Goal: Information Seeking & Learning: Learn about a topic

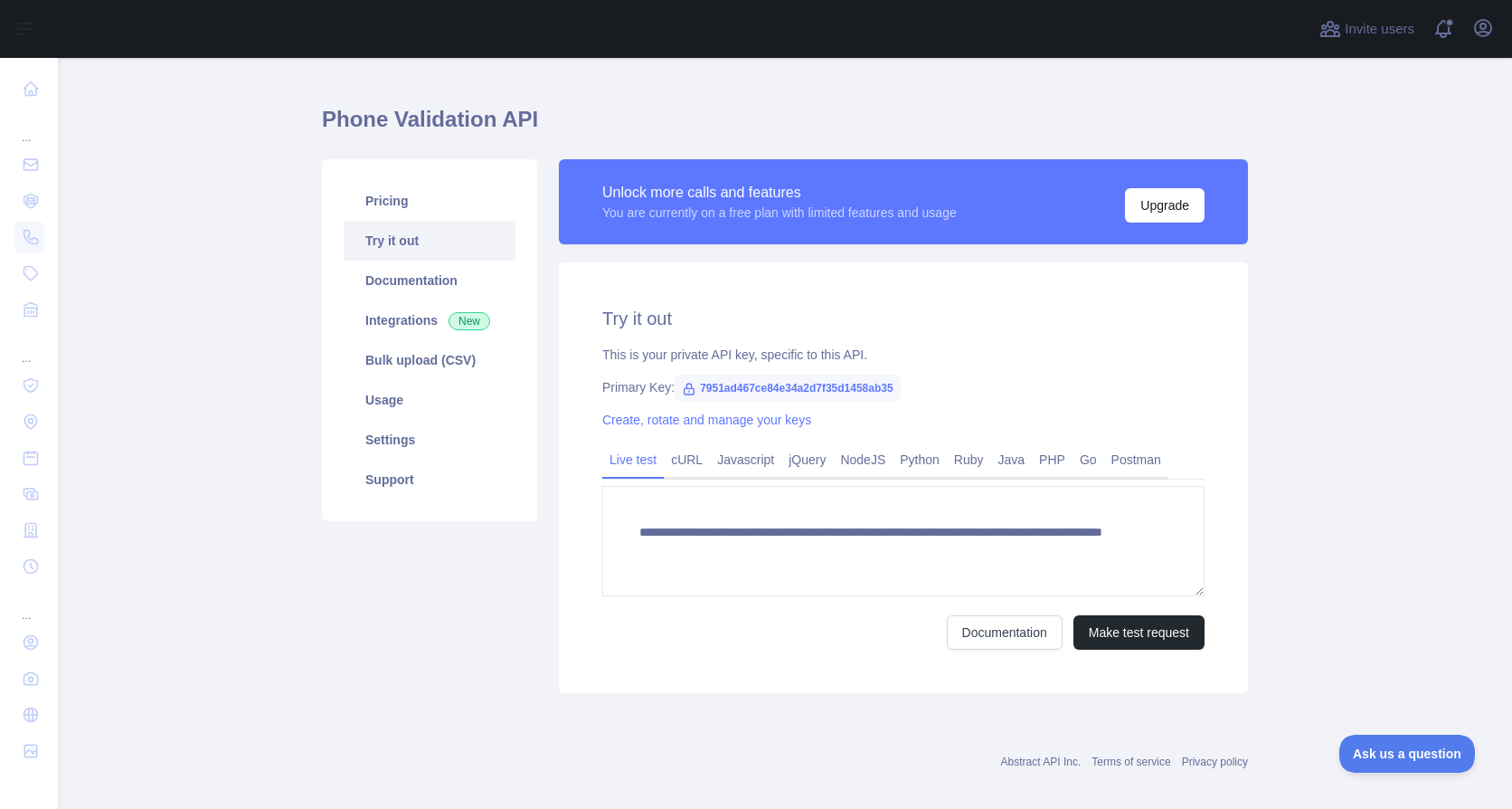
scroll to position [51, 0]
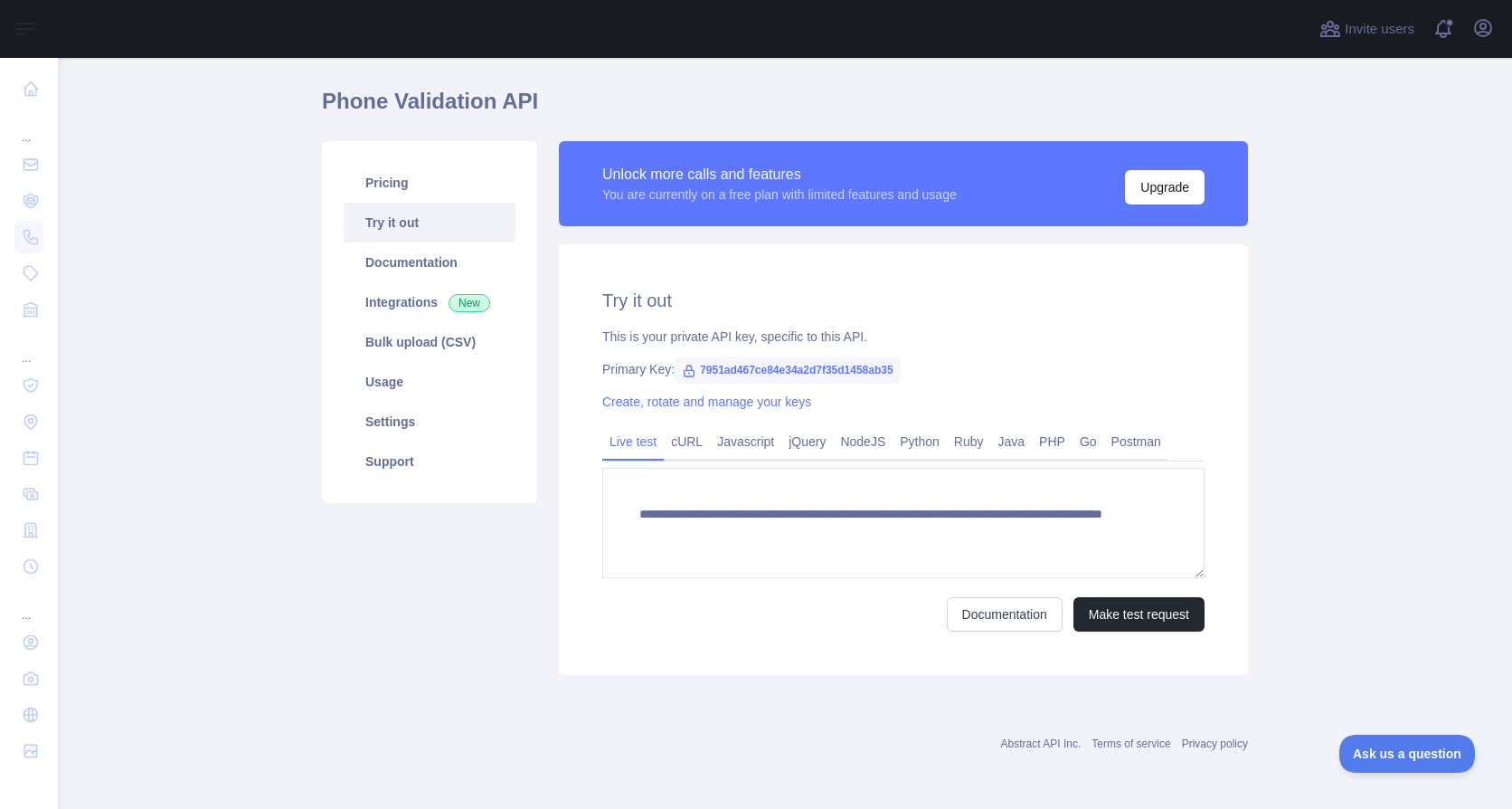
click at [1316, 351] on main "**********" at bounding box center [785, 432] width 1455 height 751
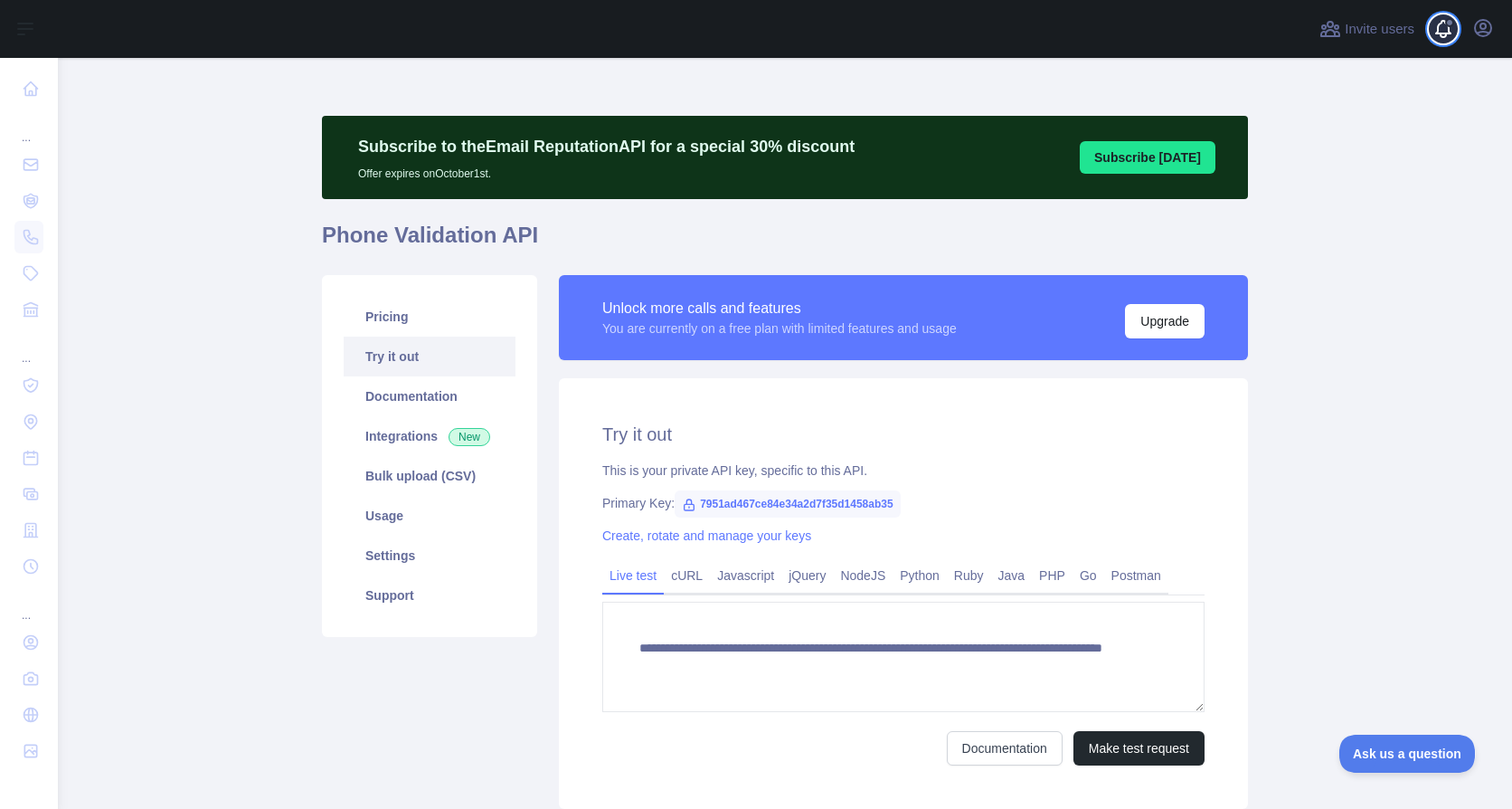
click at [1442, 24] on span at bounding box center [1451, 29] width 36 height 58
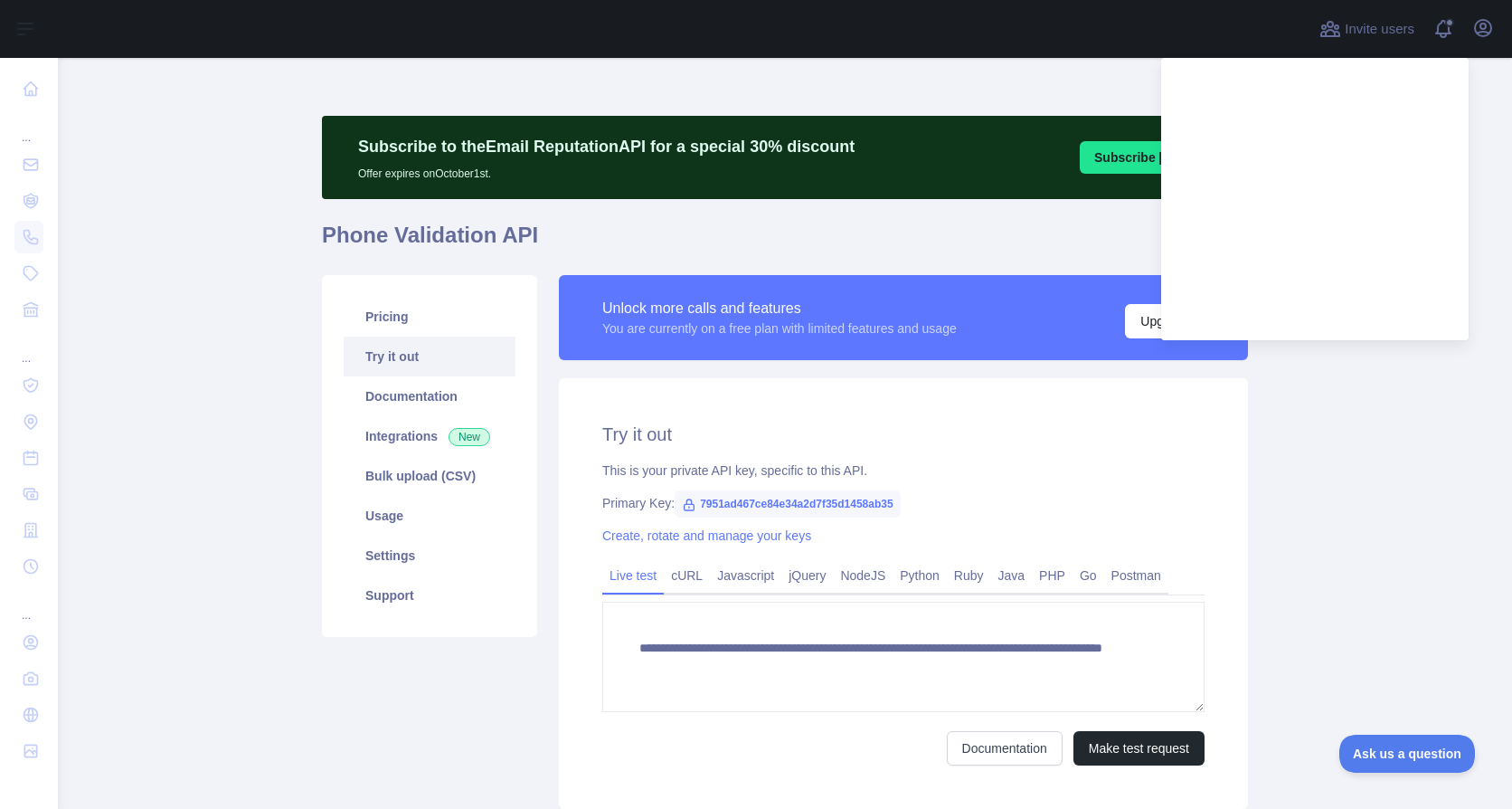
click at [1328, 524] on main "**********" at bounding box center [785, 432] width 1455 height 751
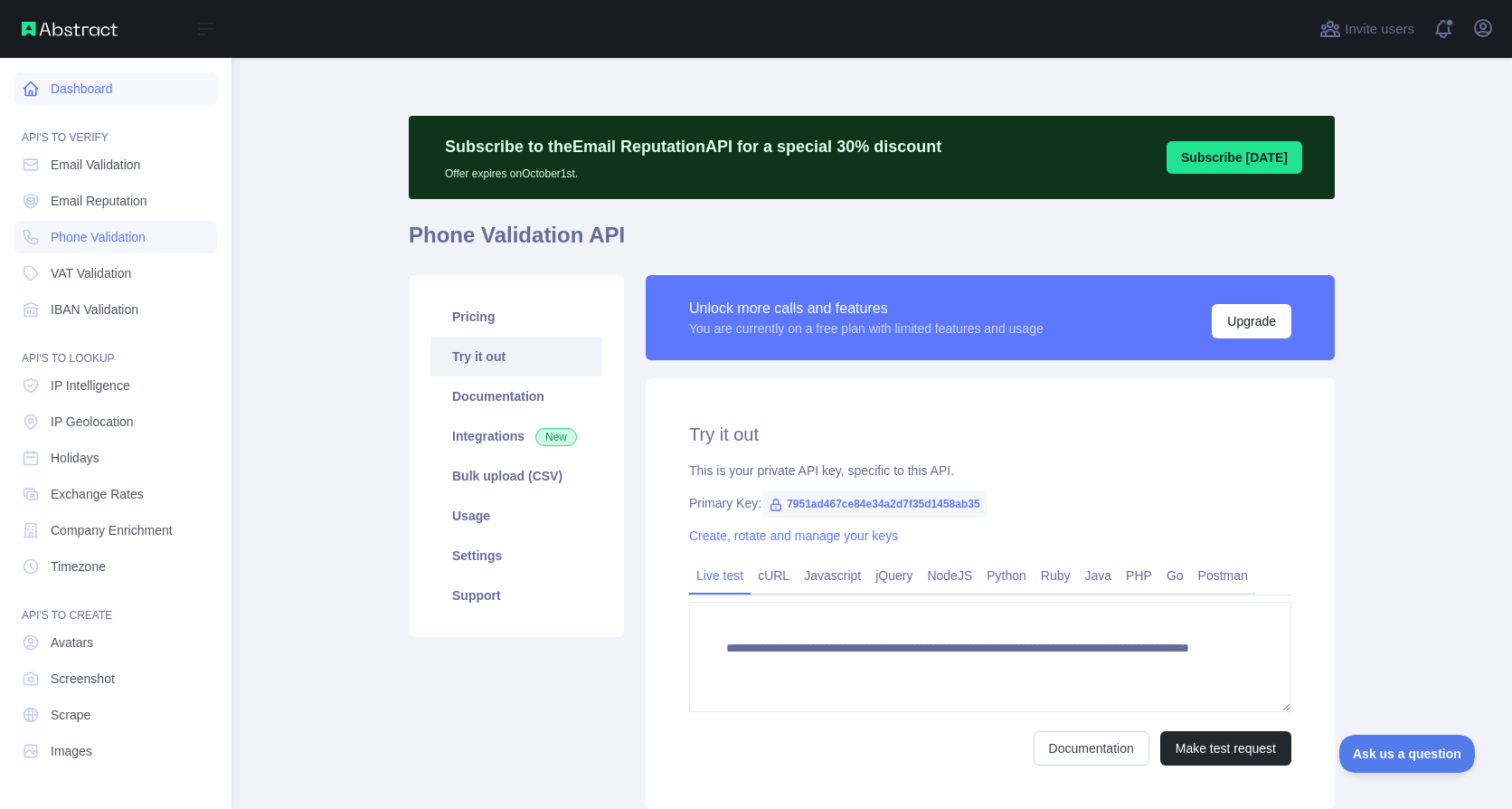
click at [61, 98] on link "Dashboard" at bounding box center [115, 89] width 202 height 33
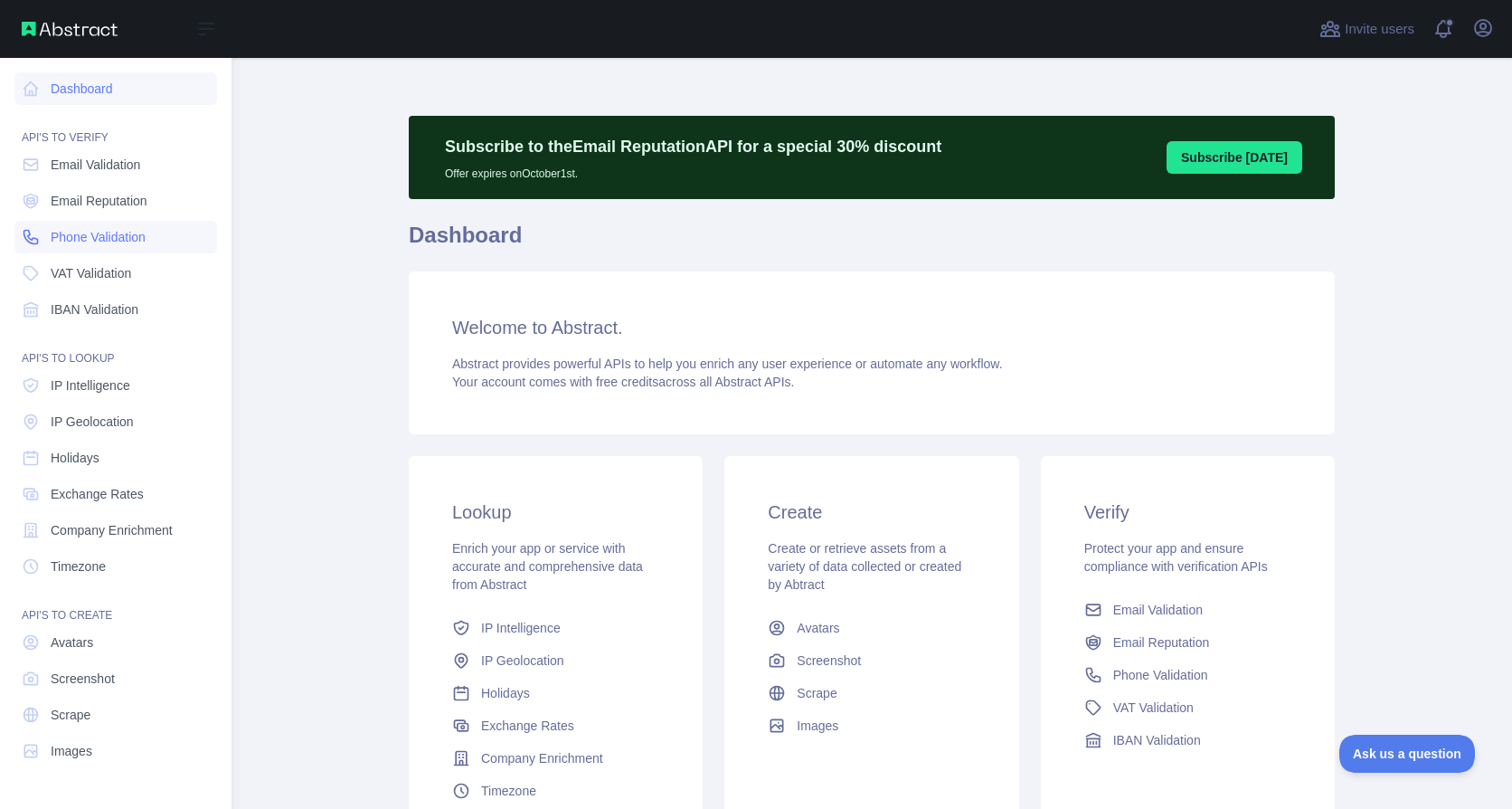
click at [65, 232] on span "Phone Validation" at bounding box center [98, 237] width 95 height 18
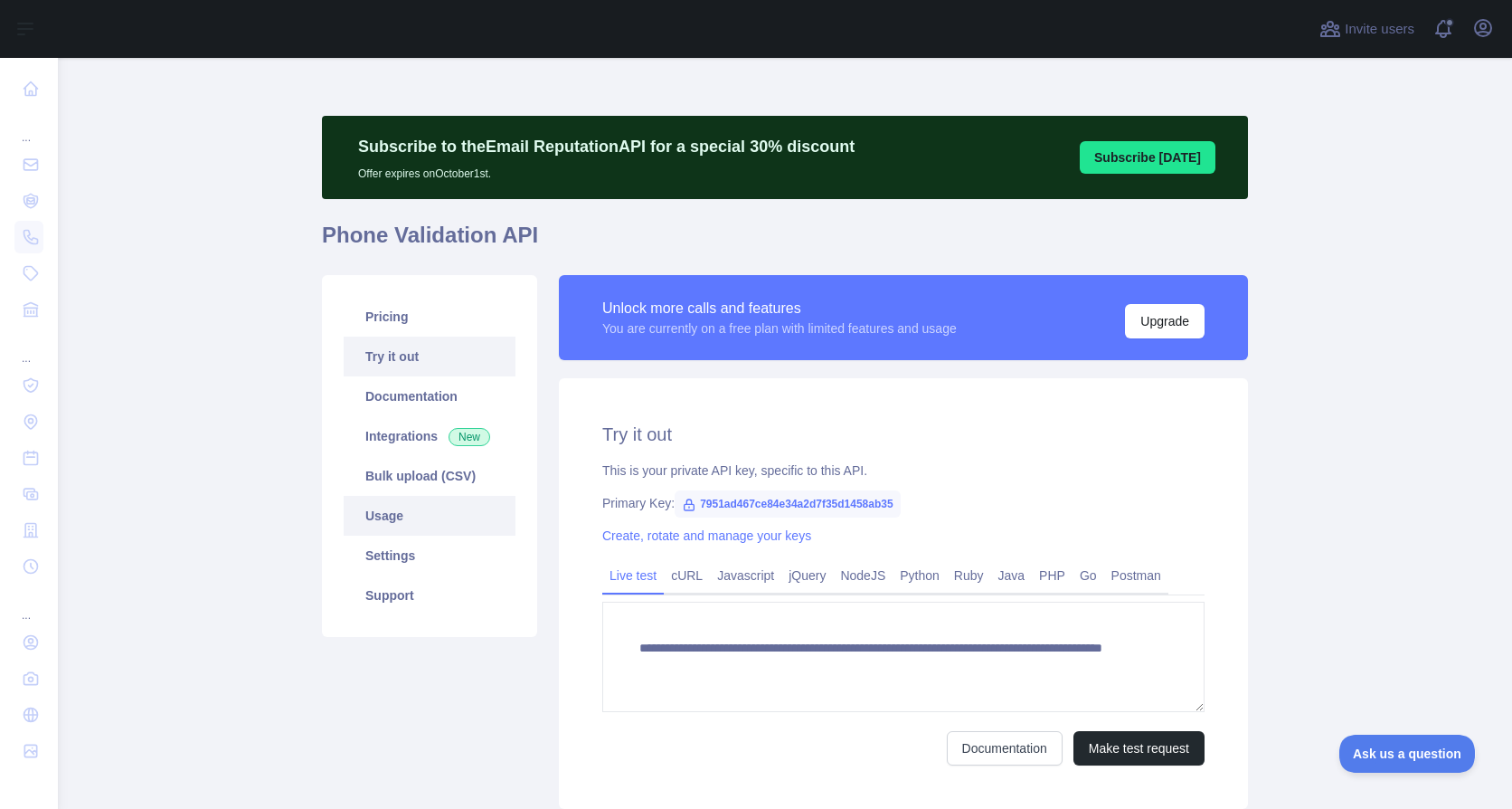
click at [411, 508] on link "Usage" at bounding box center [429, 516] width 172 height 40
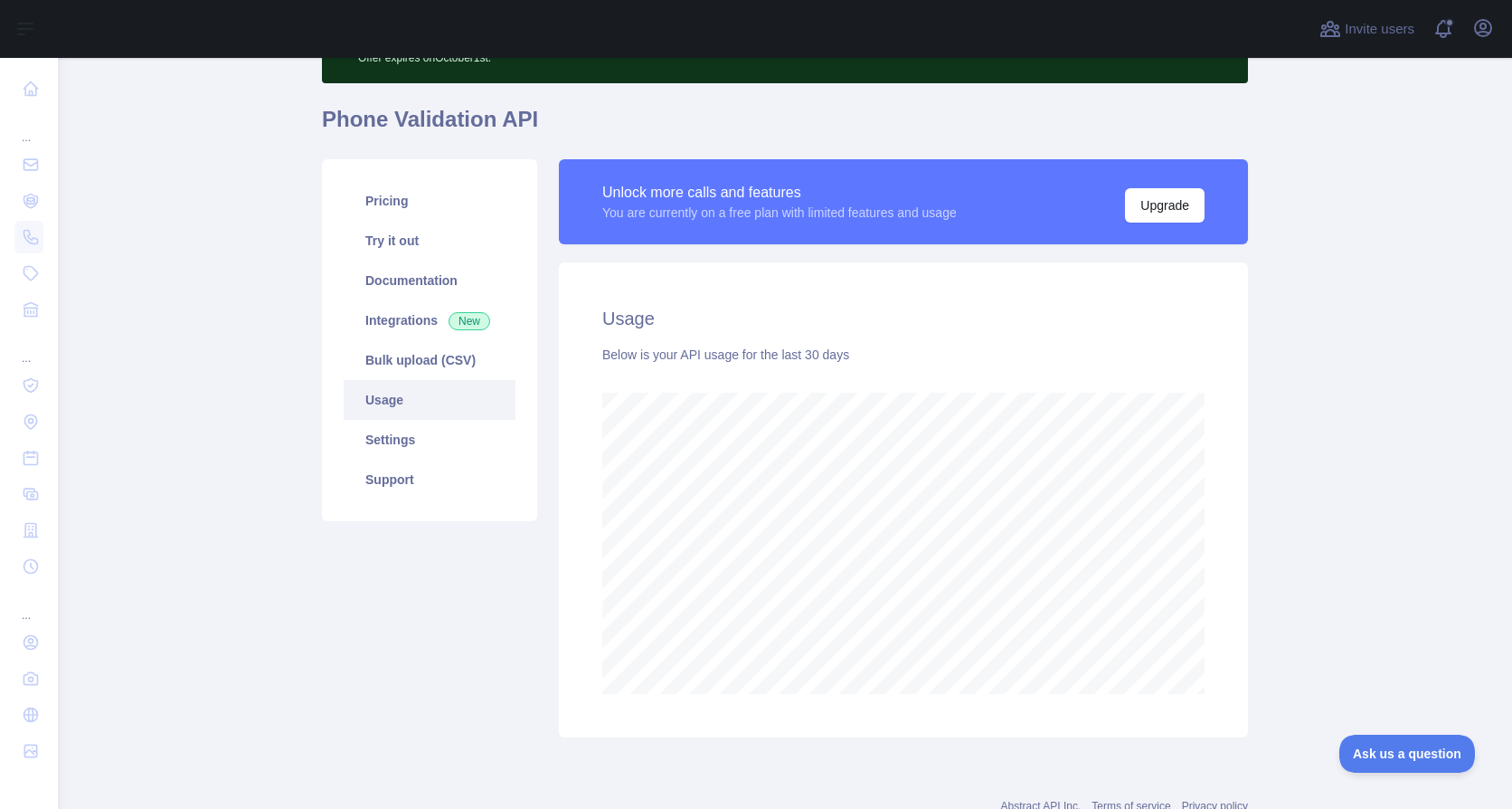
scroll to position [178, 0]
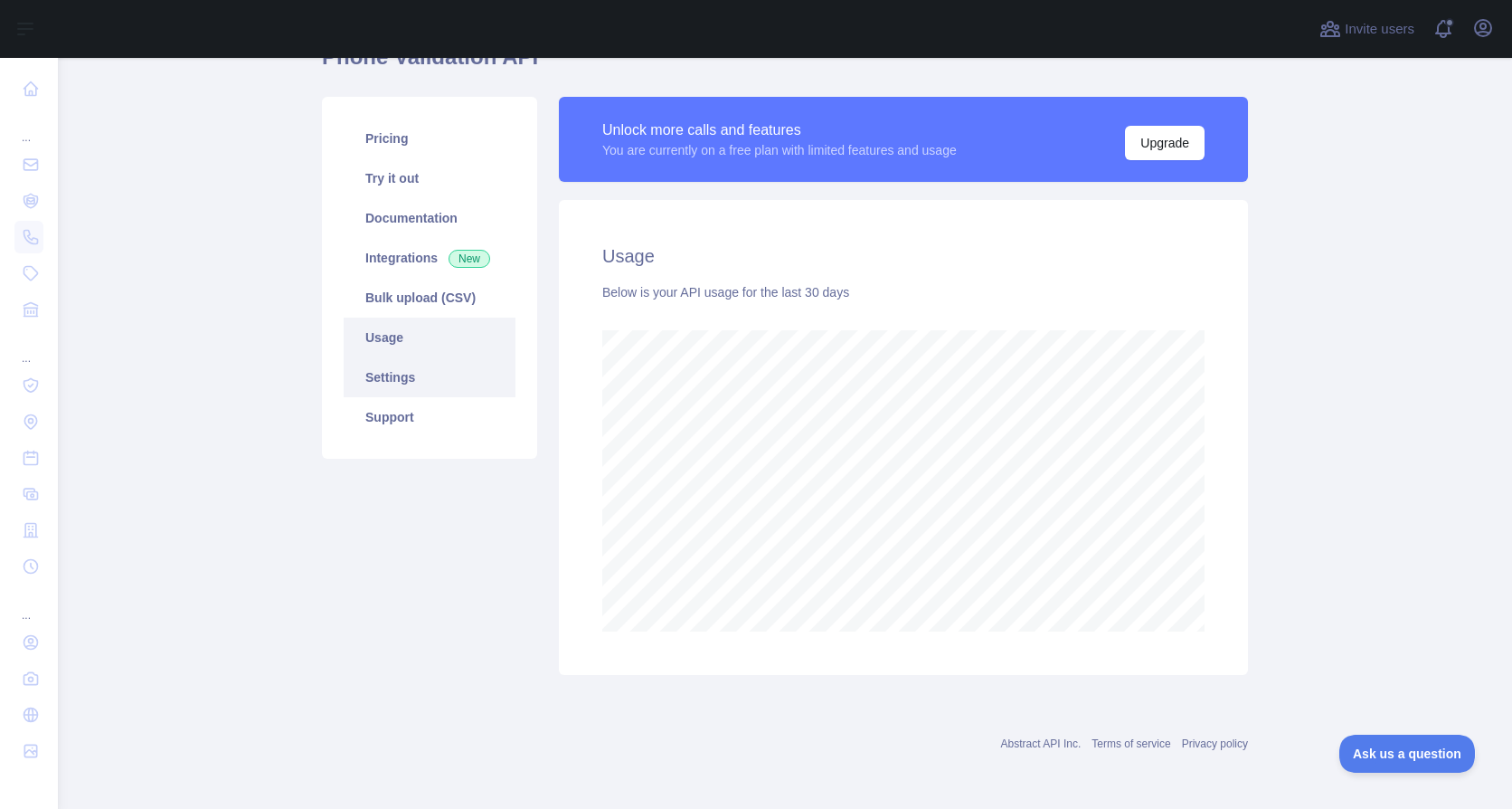
click at [421, 376] on link "Settings" at bounding box center [429, 378] width 172 height 40
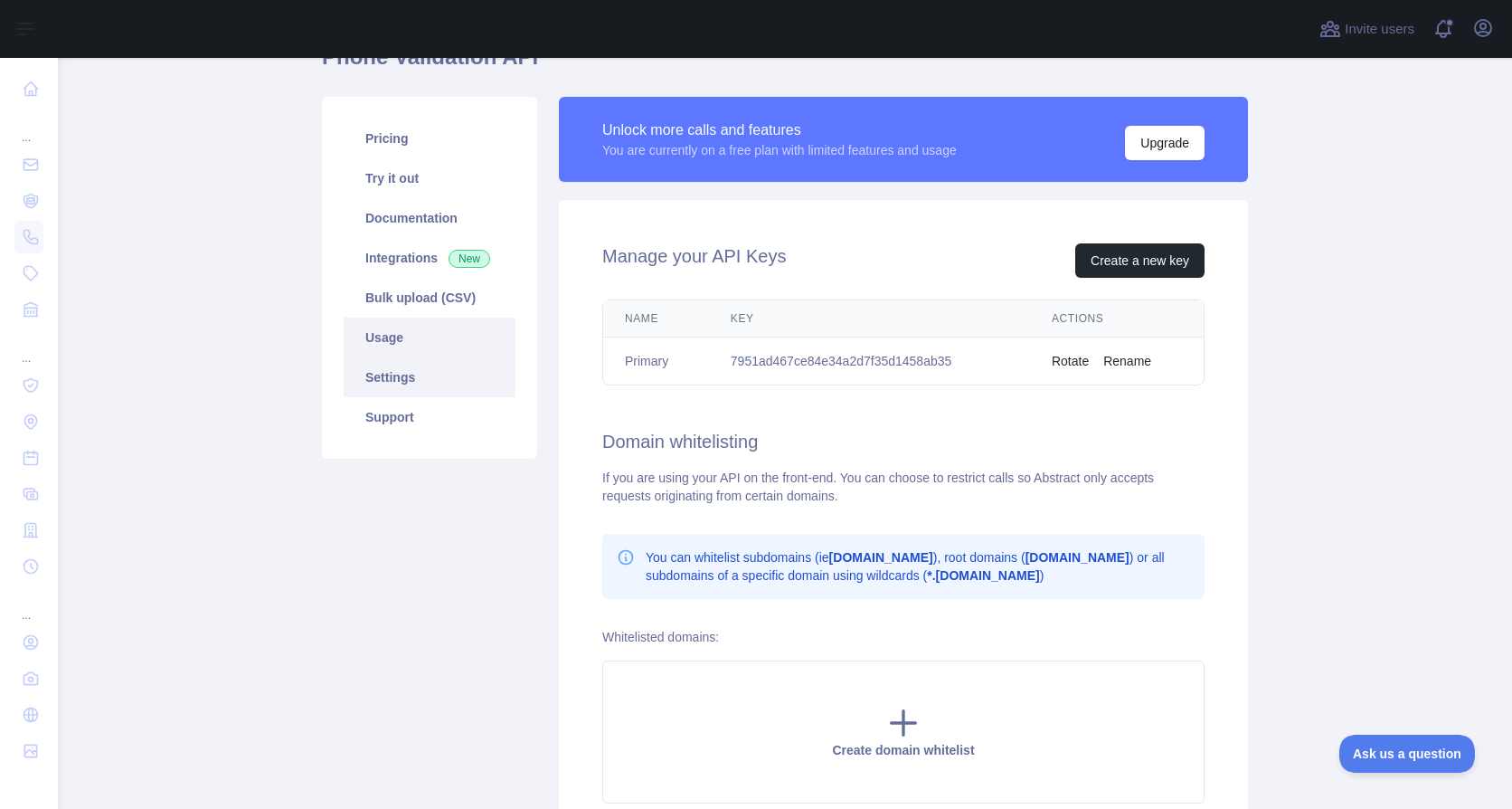
click at [421, 344] on link "Usage" at bounding box center [429, 337] width 172 height 40
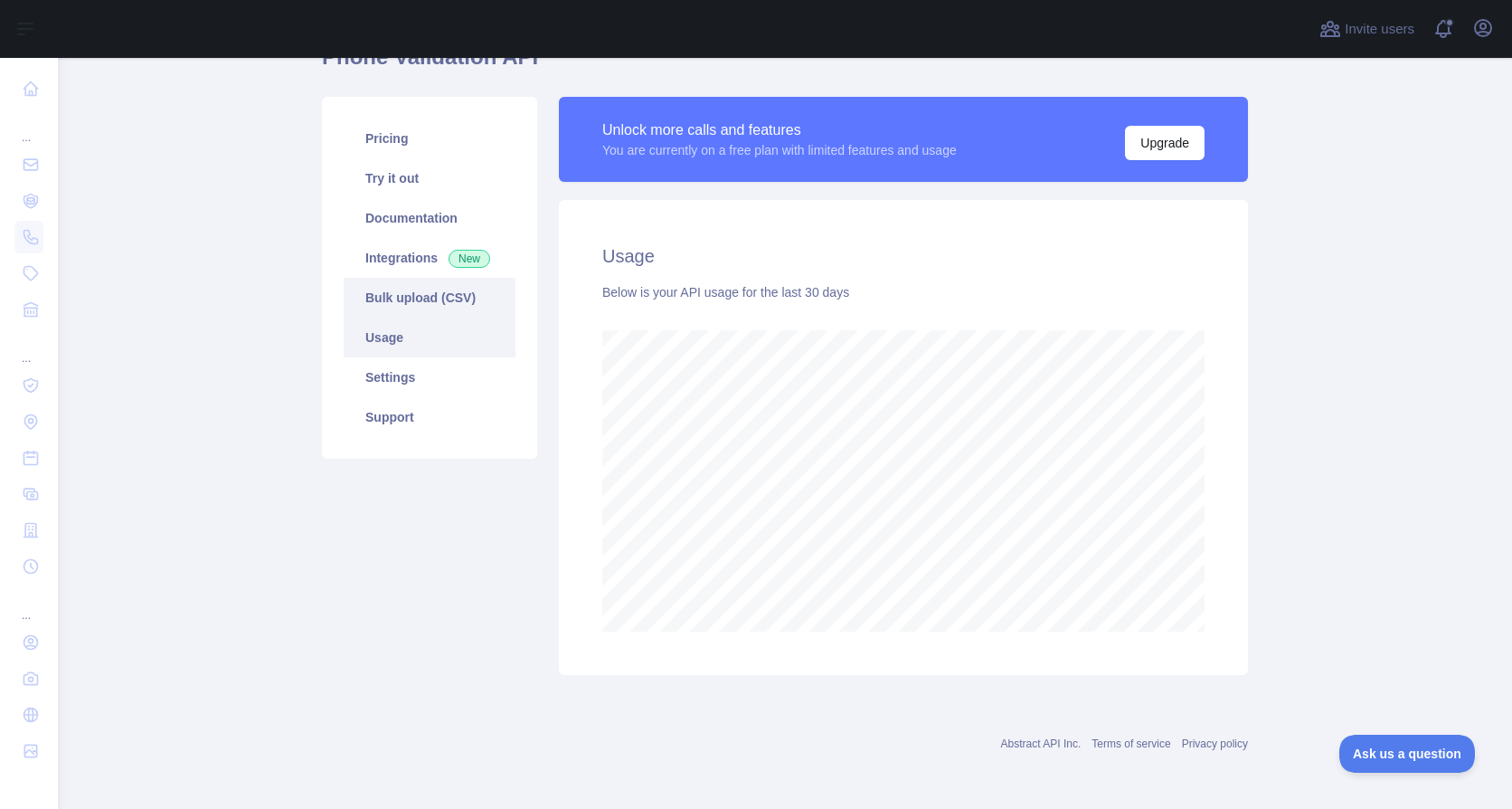
scroll to position [751, 1441]
click at [421, 300] on link "Bulk upload (CSV)" at bounding box center [429, 298] width 172 height 40
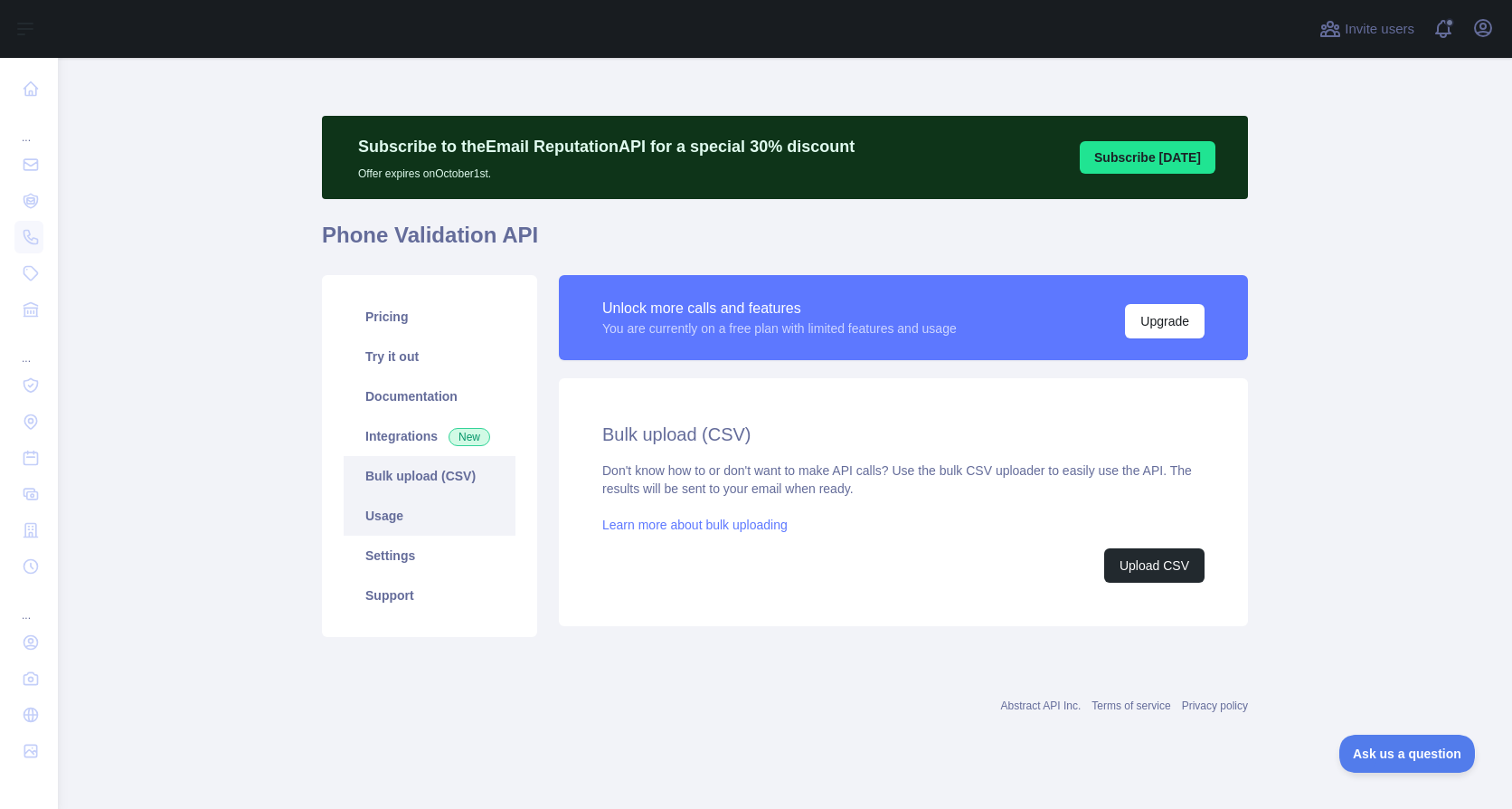
click at [420, 508] on link "Usage" at bounding box center [429, 516] width 172 height 40
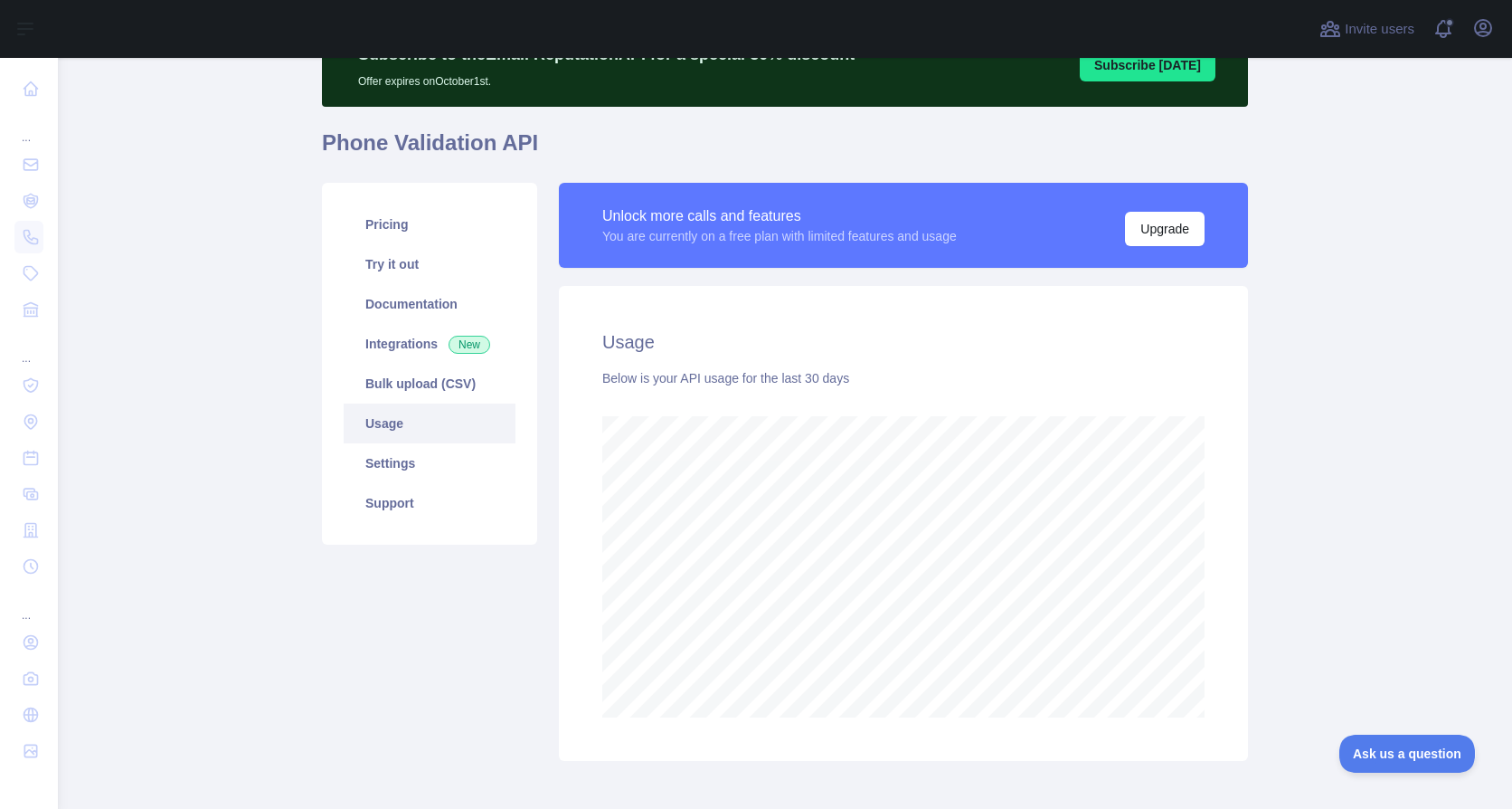
scroll to position [178, 0]
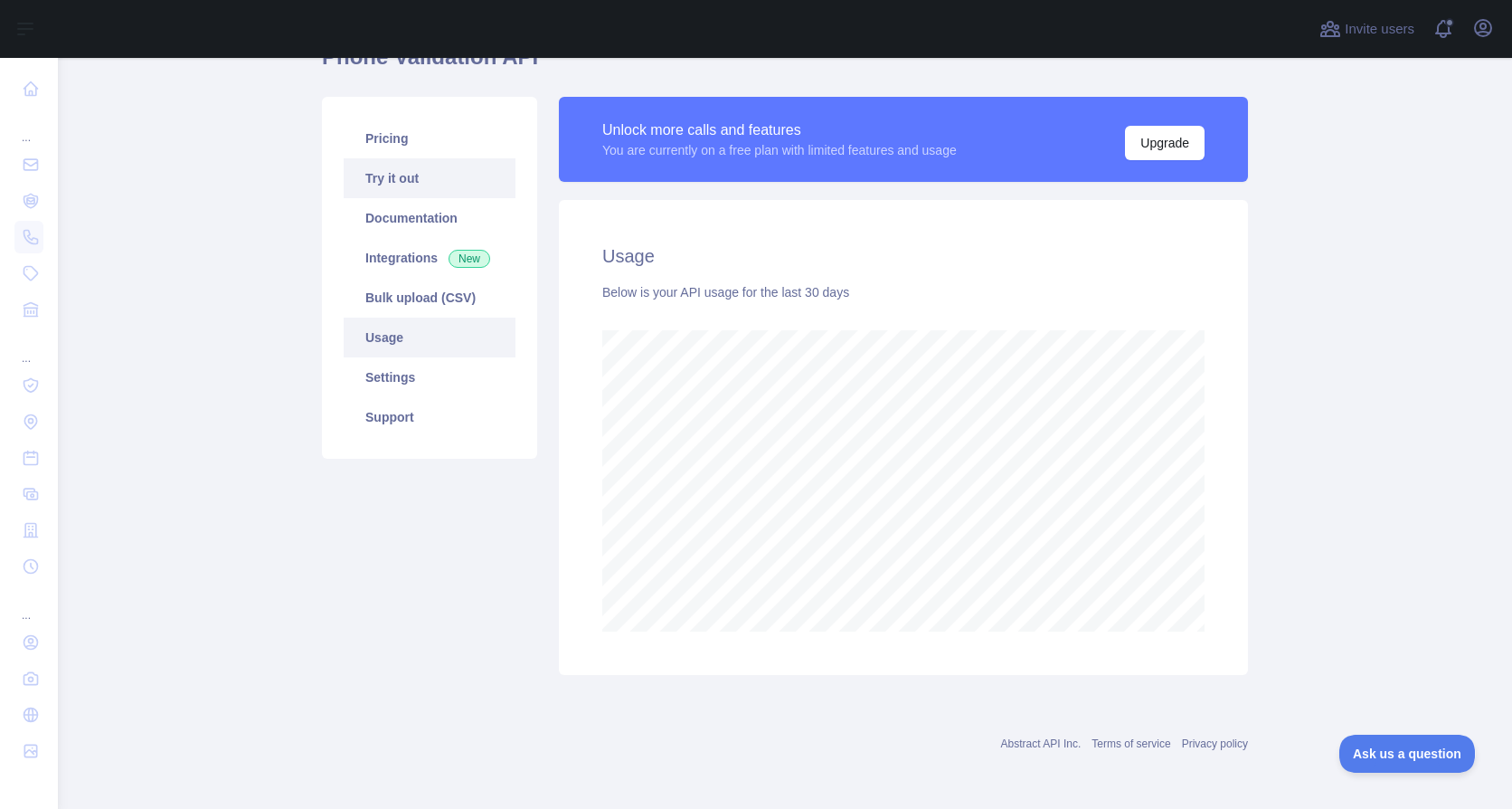
click at [393, 182] on link "Try it out" at bounding box center [429, 178] width 172 height 40
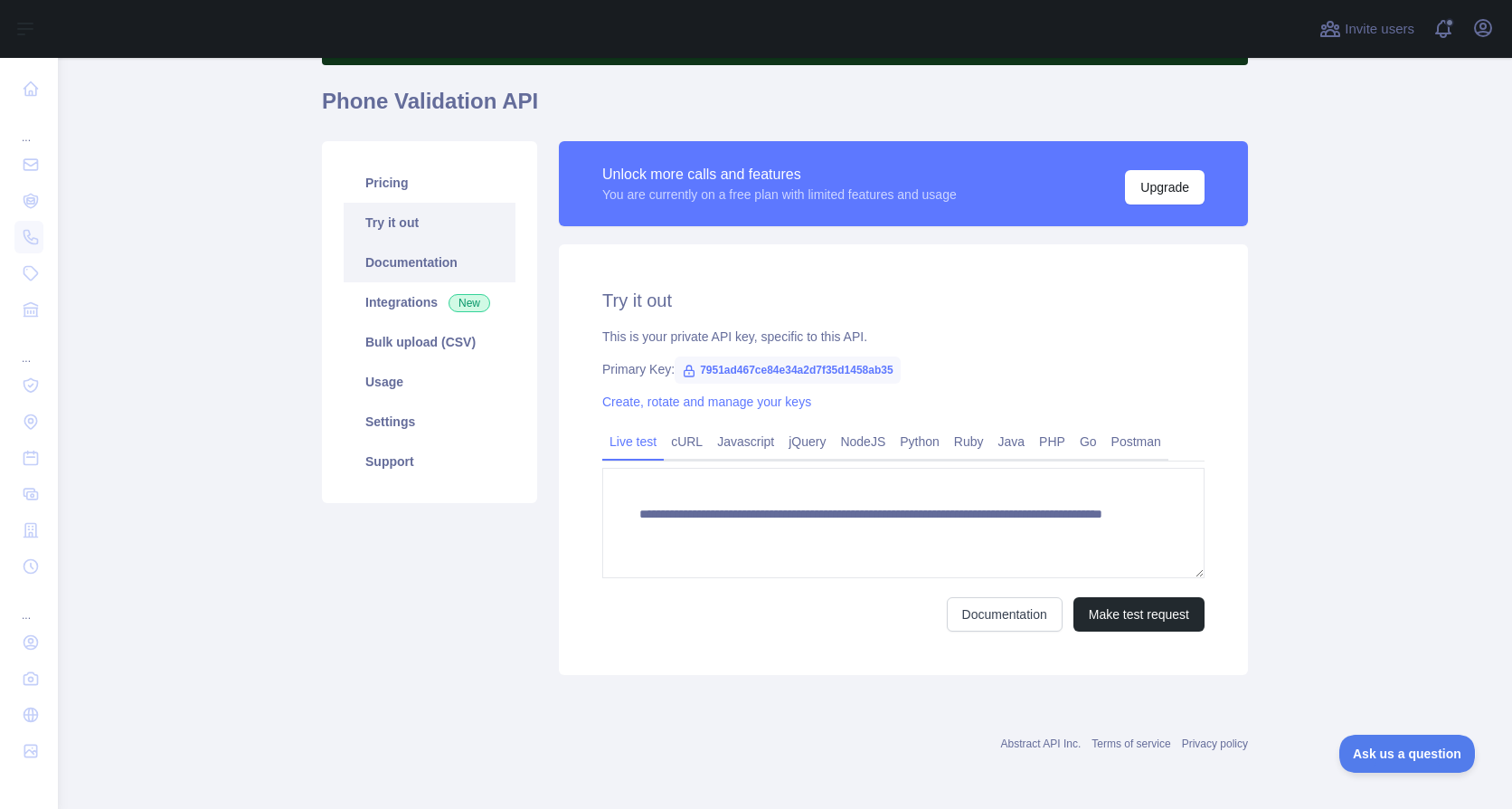
click at [399, 269] on link "Documentation" at bounding box center [429, 263] width 172 height 40
click at [422, 365] on link "Usage" at bounding box center [429, 382] width 172 height 40
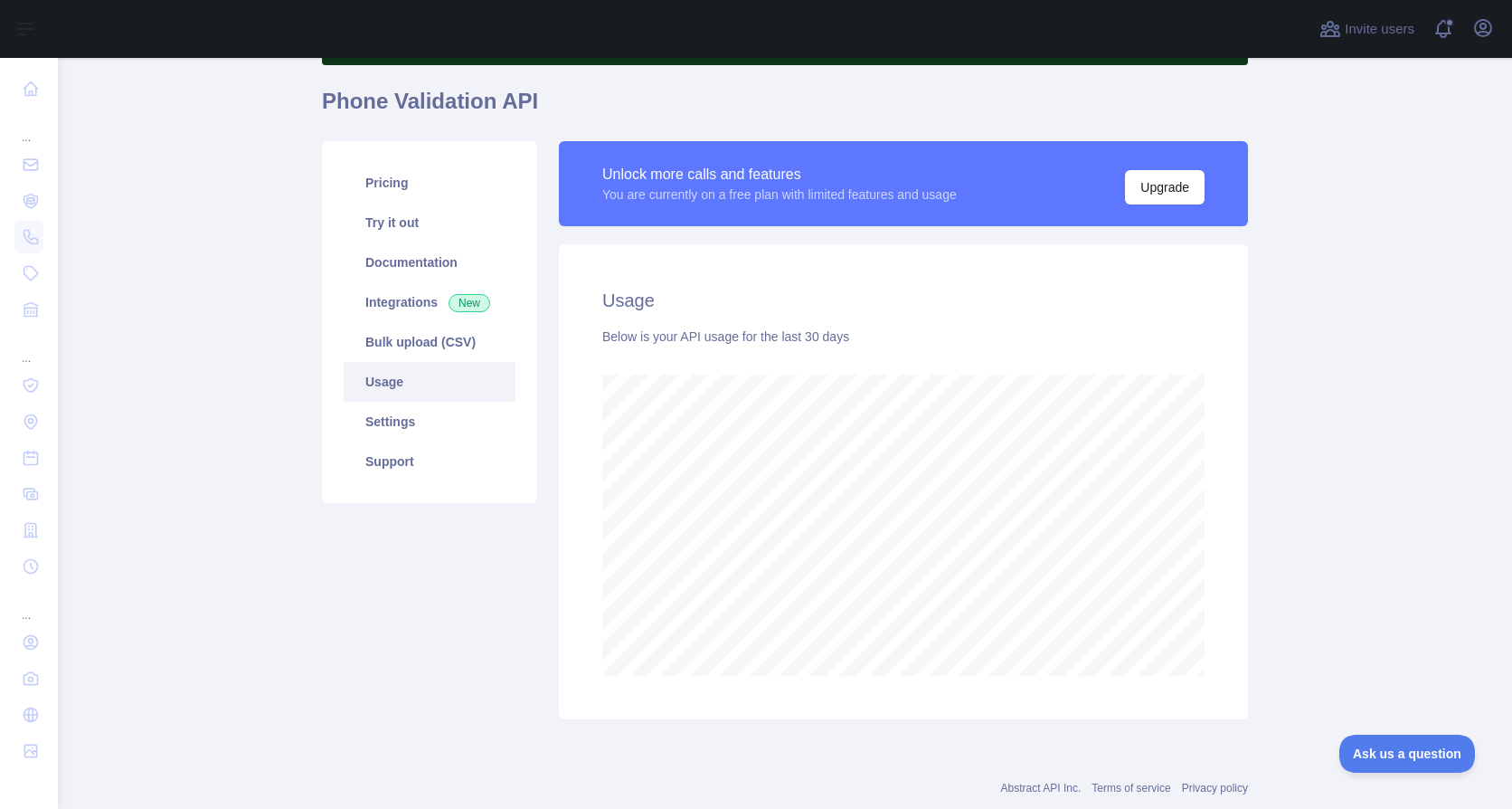
scroll to position [751, 1441]
click at [423, 411] on link "Settings" at bounding box center [429, 422] width 172 height 40
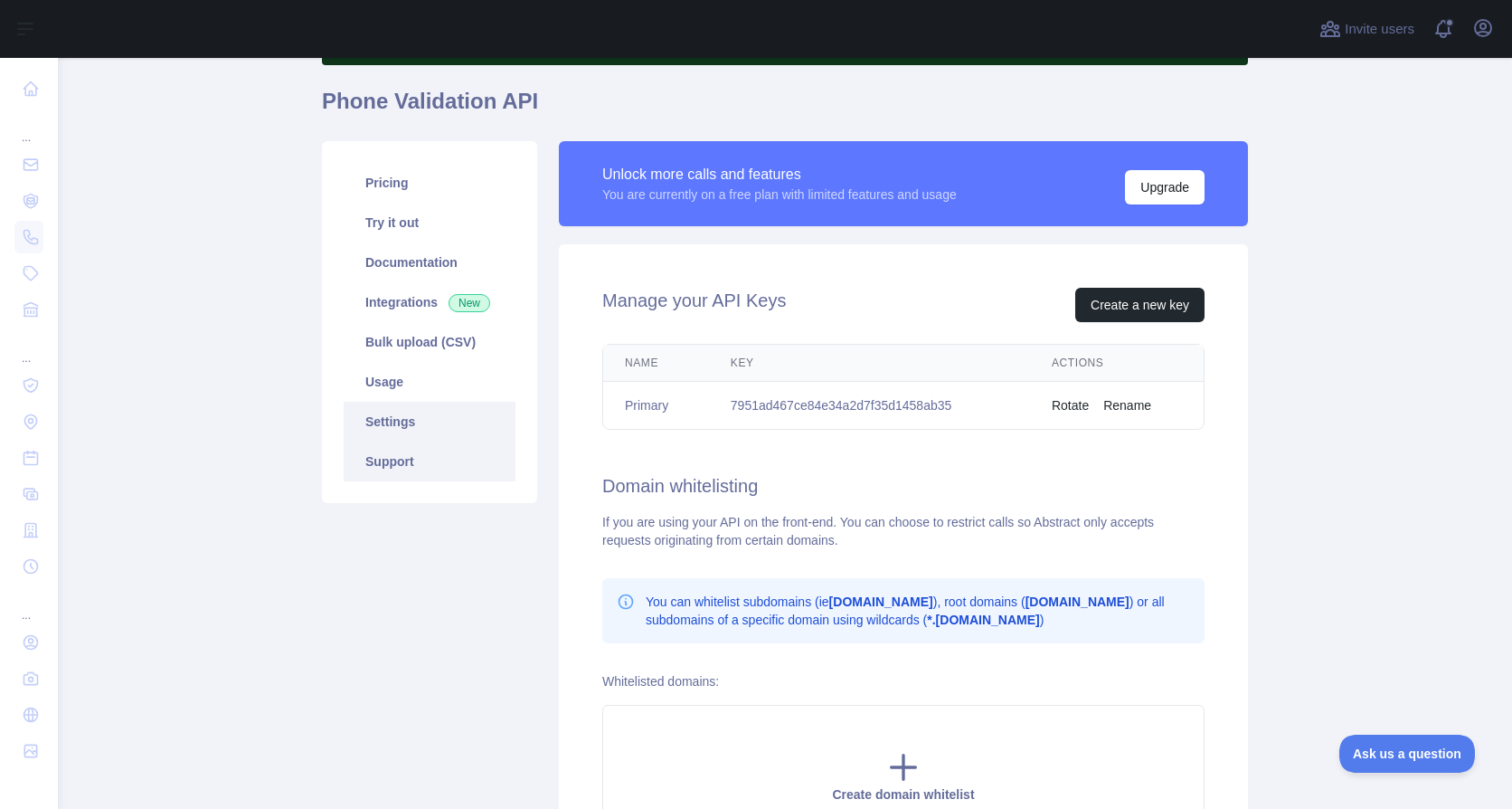
click at [418, 471] on link "Support" at bounding box center [429, 462] width 172 height 40
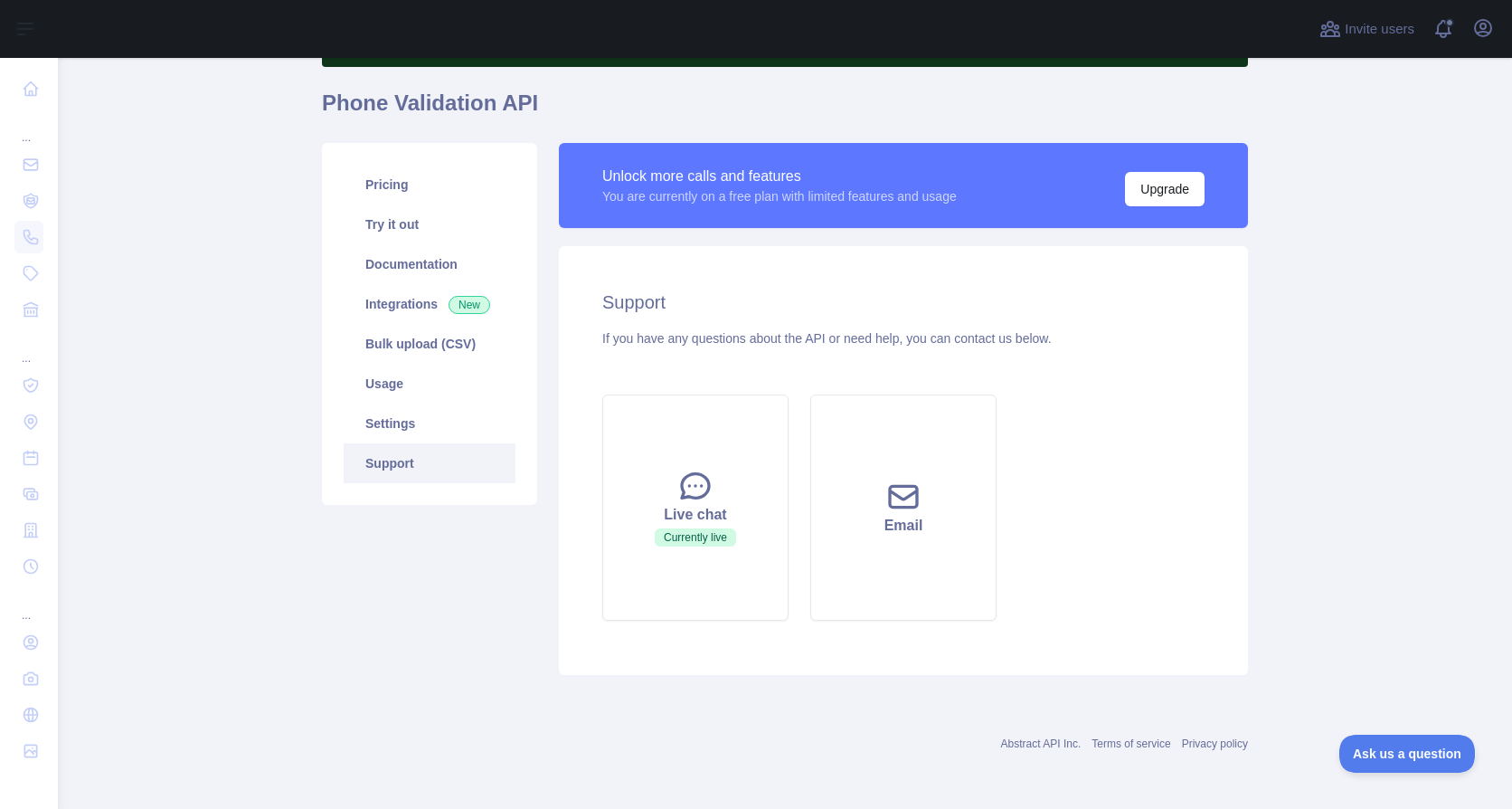
scroll to position [132, 0]
click at [381, 173] on link "Pricing" at bounding box center [429, 185] width 172 height 40
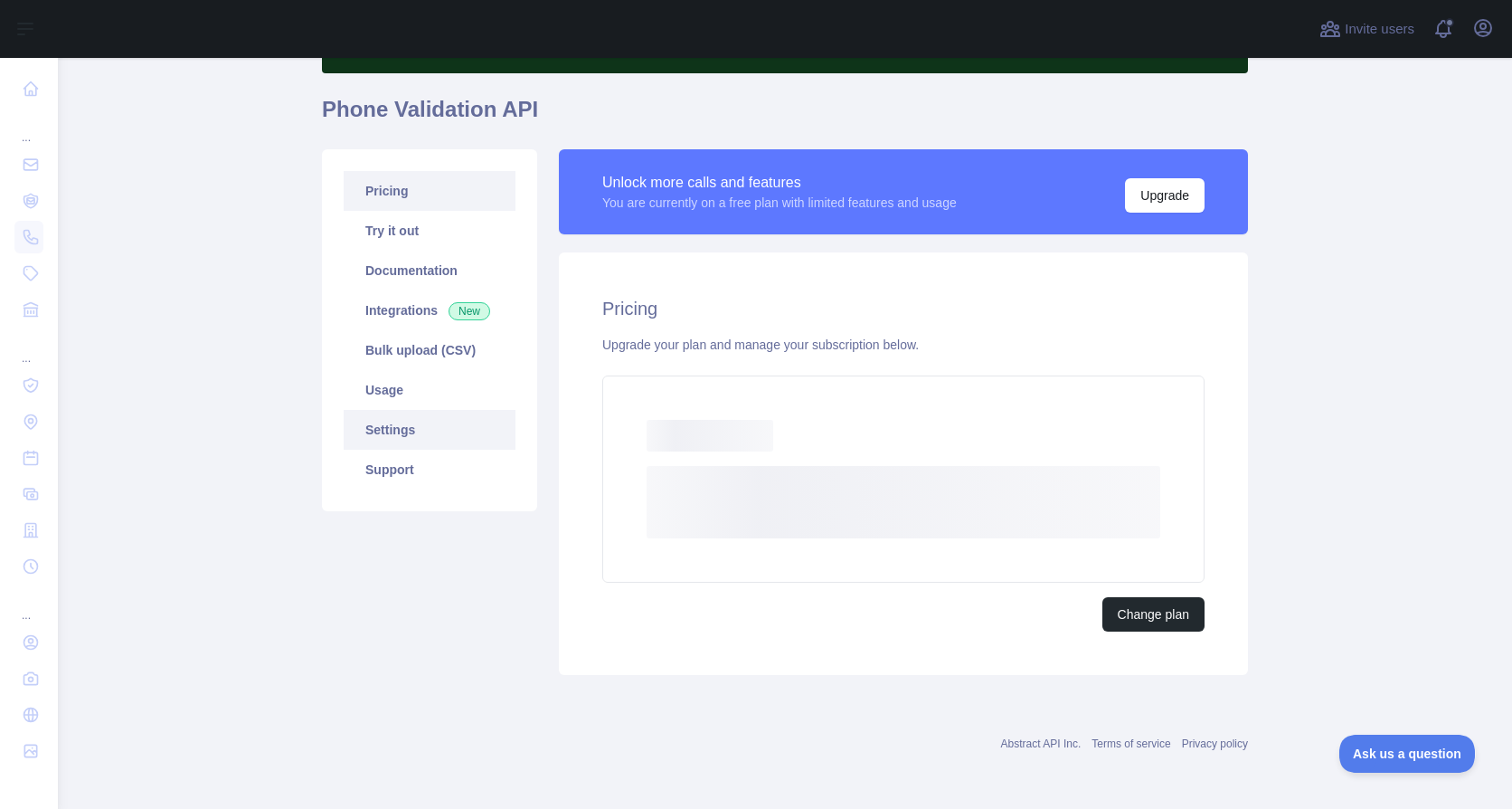
scroll to position [76, 0]
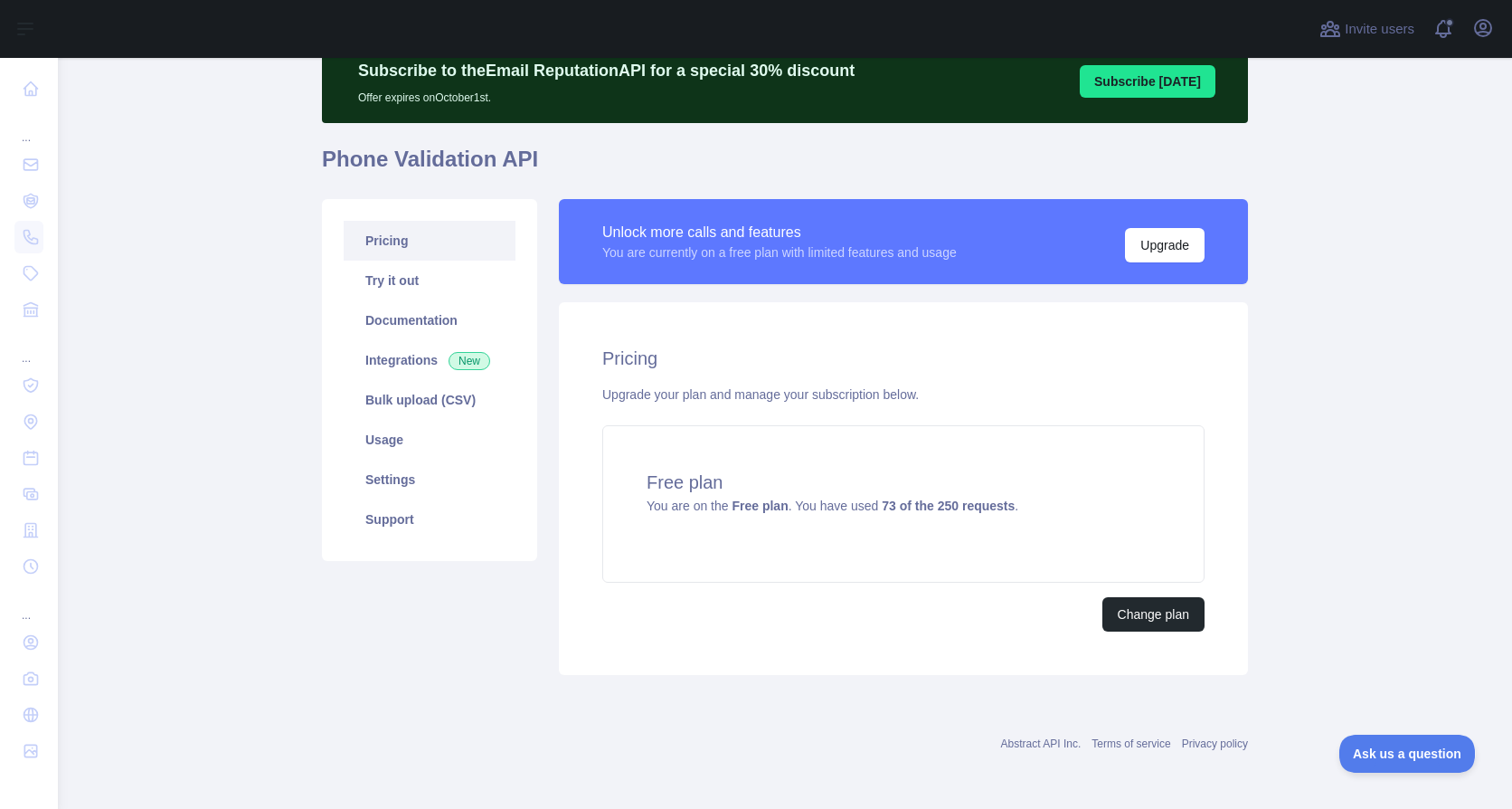
click at [798, 652] on div "Pricing Upgrade your plan and manage your subscription below. Free plan You are…" at bounding box center [903, 488] width 689 height 373
